Goal: Navigation & Orientation: Find specific page/section

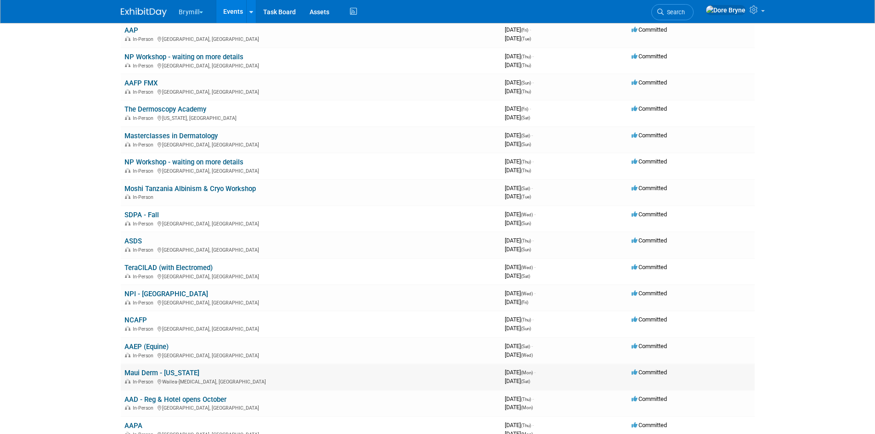
scroll to position [230, 0]
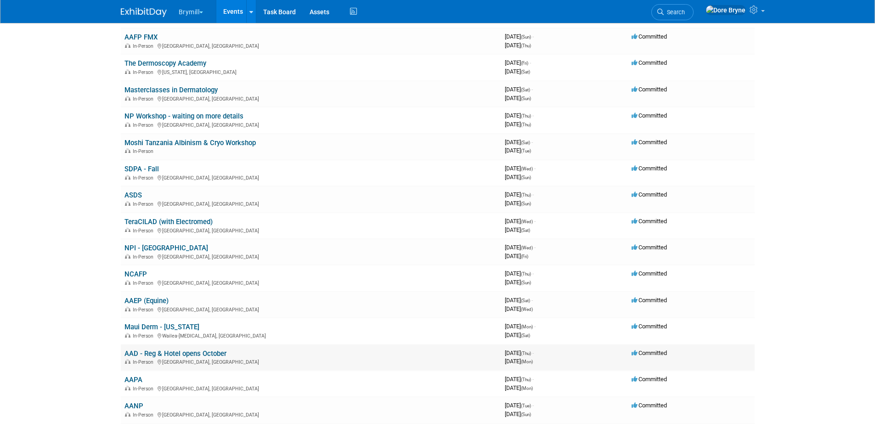
click at [194, 355] on link "AAD - Reg & Hotel opens October" at bounding box center [175, 353] width 102 height 8
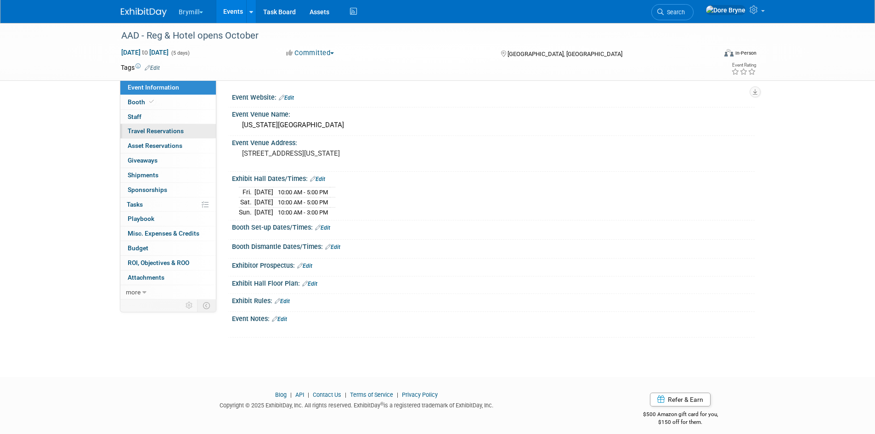
click at [174, 130] on span "Travel Reservations 0" at bounding box center [156, 130] width 56 height 7
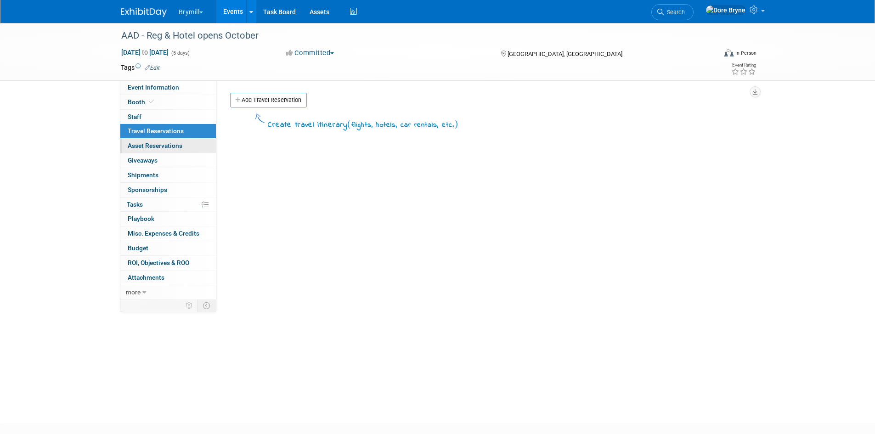
click at [177, 146] on span "Asset Reservations 0" at bounding box center [155, 145] width 55 height 7
